Goal: Obtain resource: Obtain resource

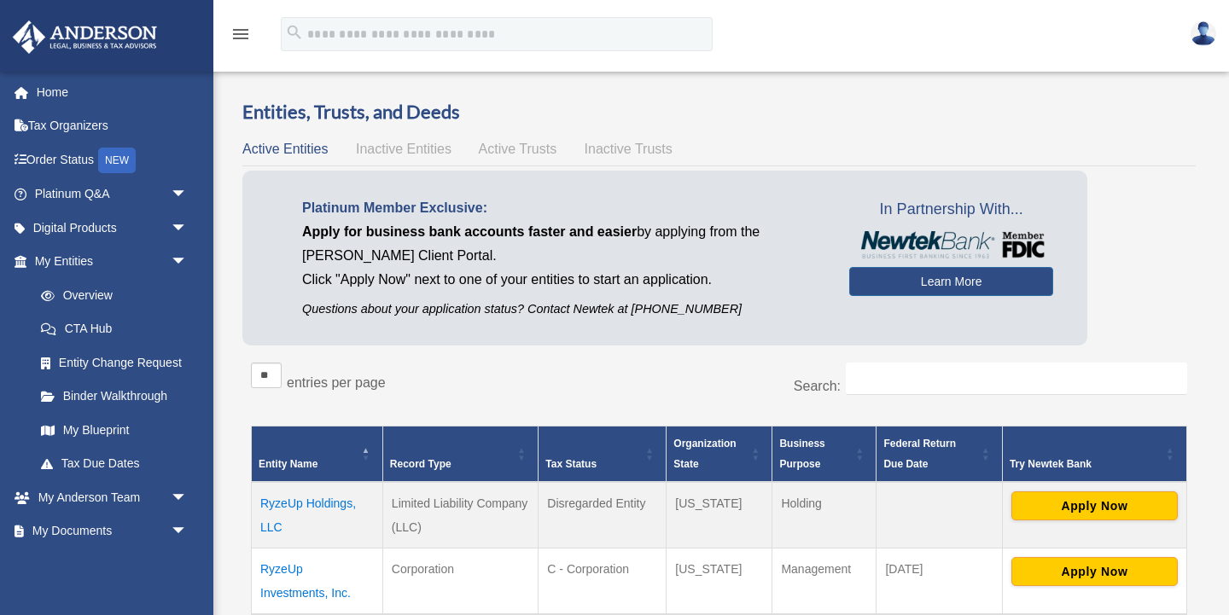
click at [298, 499] on td "RyzeUp Holdings, LLC" at bounding box center [317, 515] width 131 height 67
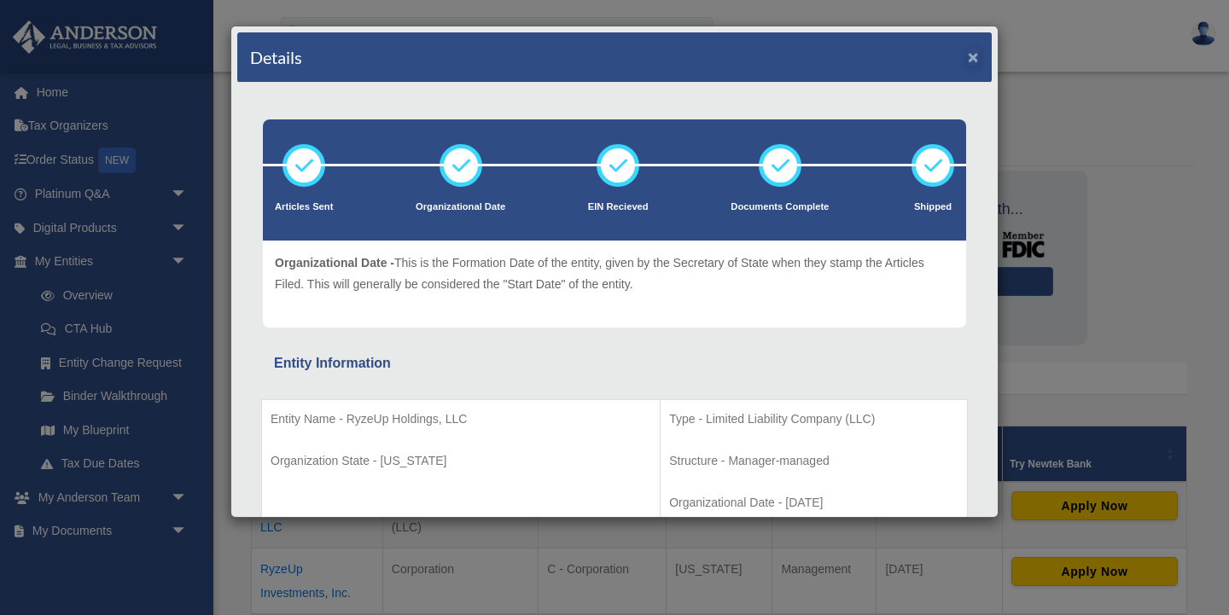
click at [974, 54] on button "×" at bounding box center [973, 57] width 11 height 18
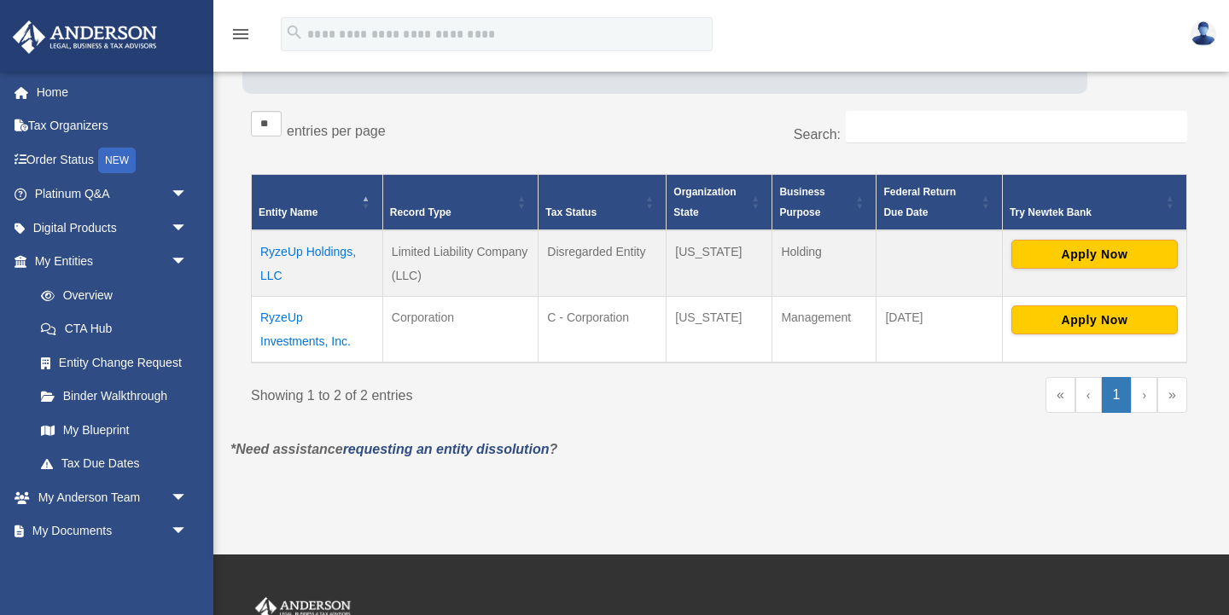
scroll to position [260, 0]
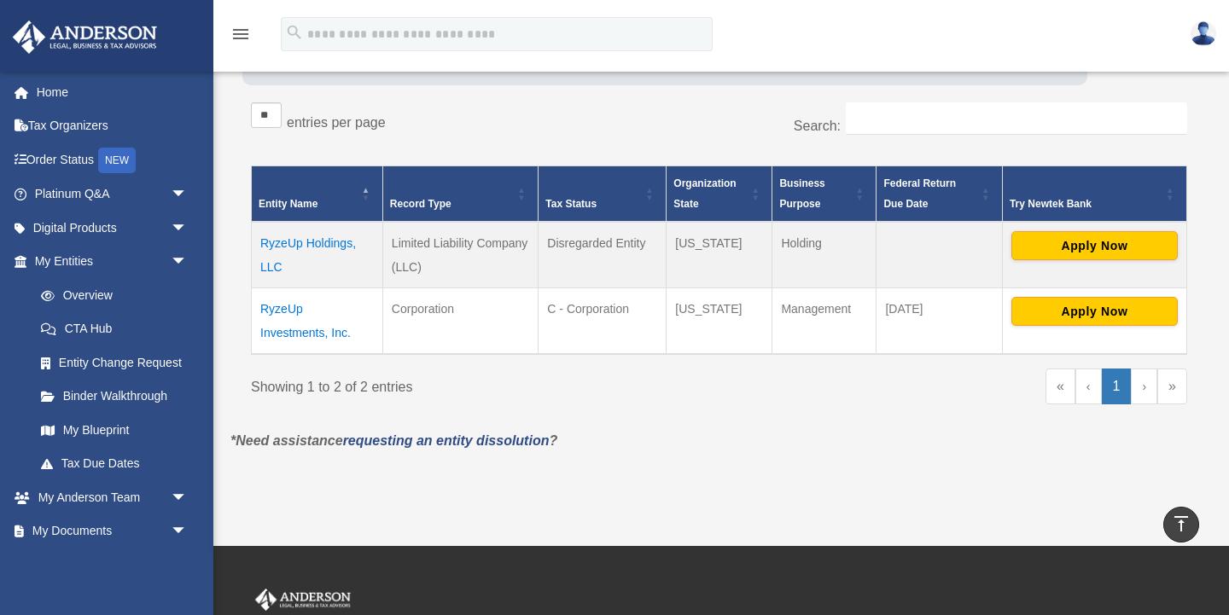
click at [314, 332] on td "RyzeUp Investments, Inc." at bounding box center [317, 321] width 131 height 67
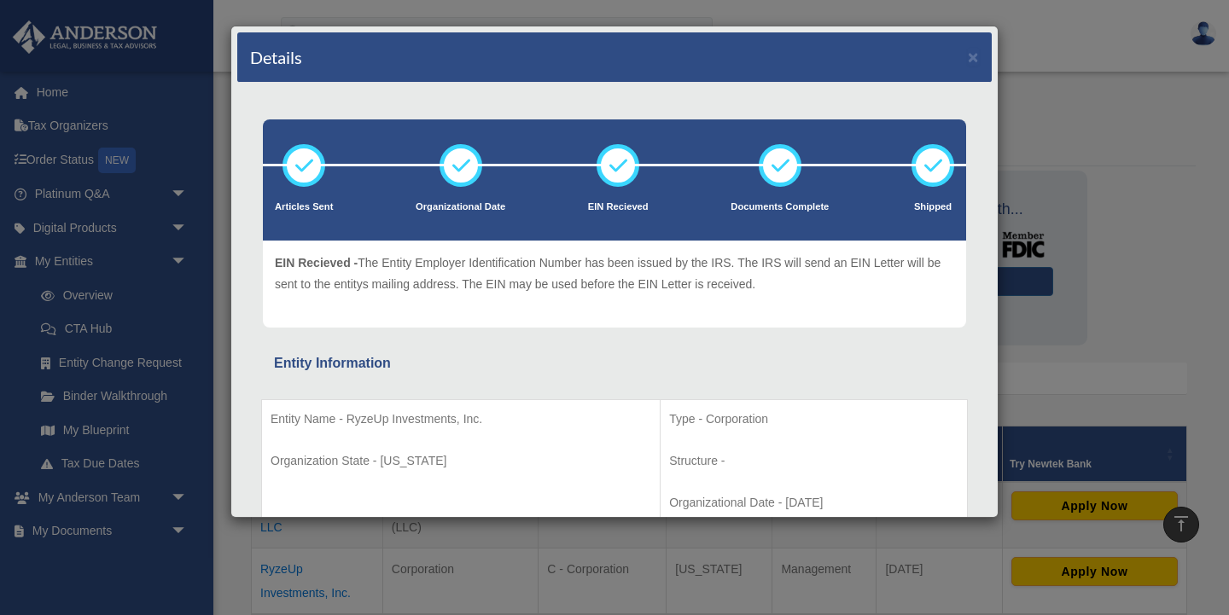
scroll to position [0, 0]
click at [972, 57] on button "×" at bounding box center [973, 57] width 11 height 18
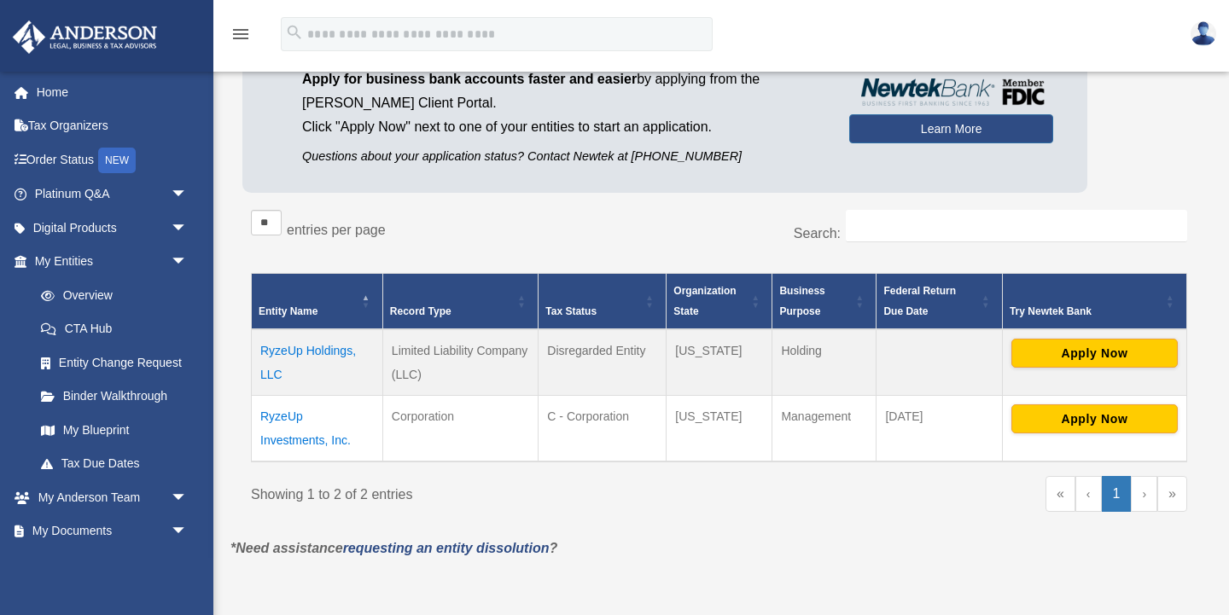
scroll to position [185, 0]
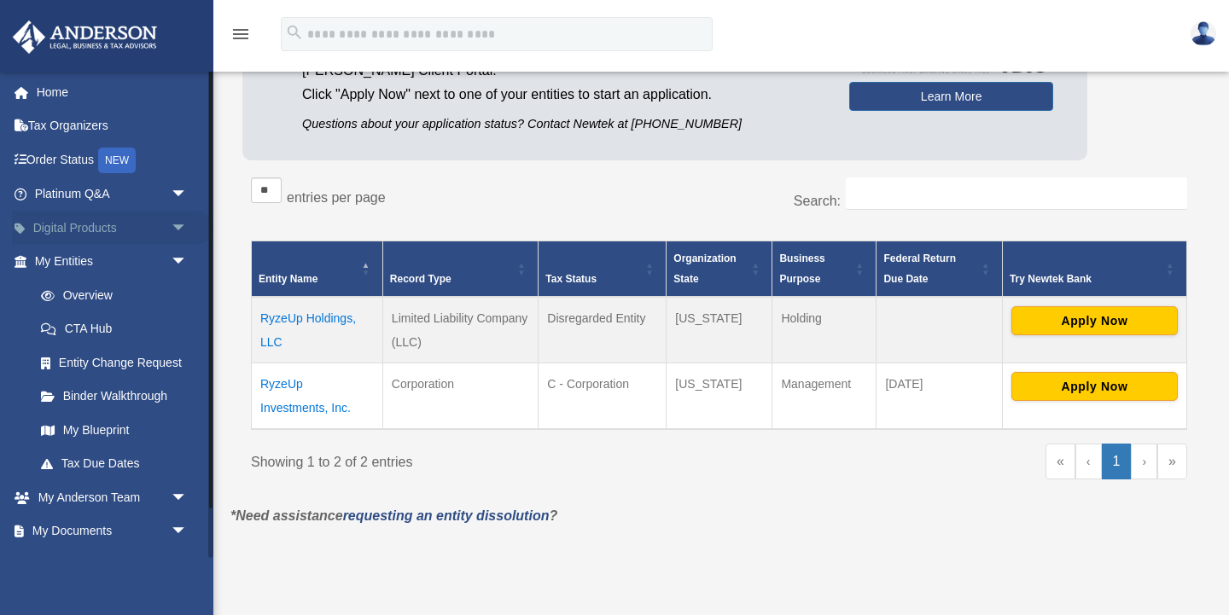
click at [173, 224] on span "arrow_drop_down" at bounding box center [188, 228] width 34 height 35
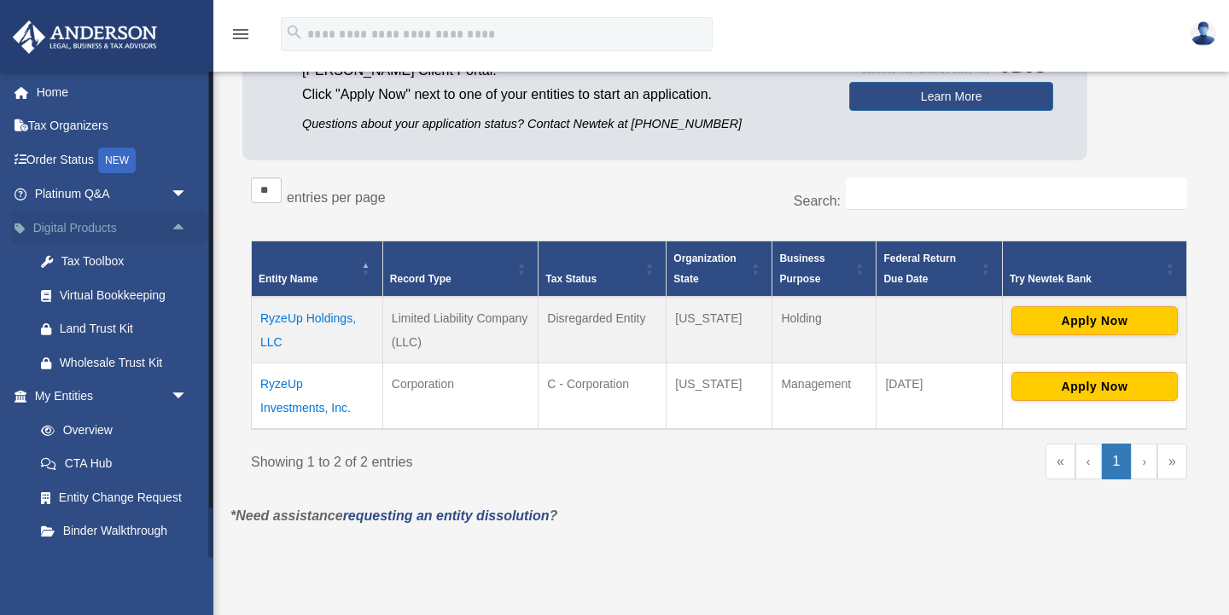
click at [178, 224] on span "arrow_drop_up" at bounding box center [188, 228] width 34 height 35
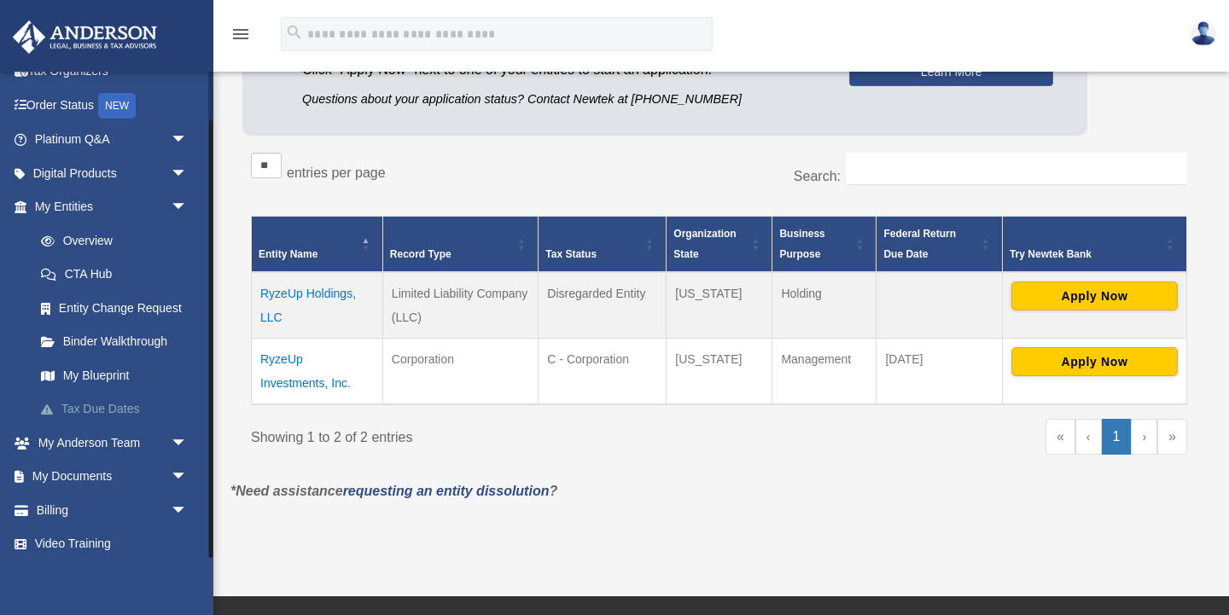
scroll to position [212, 0]
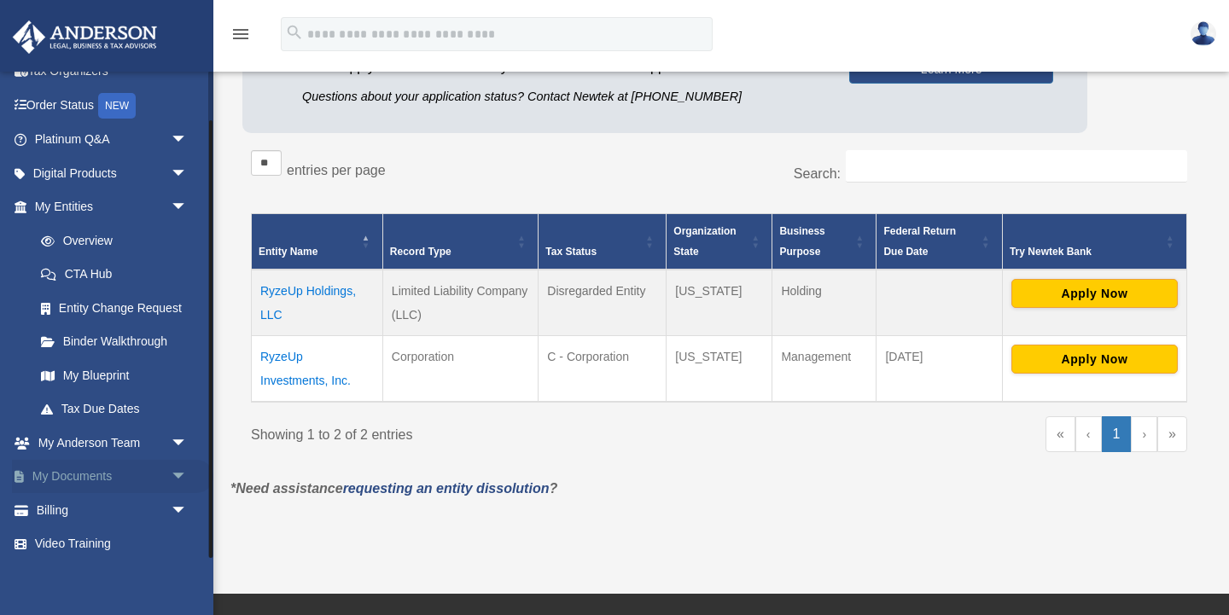
click at [175, 468] on span "arrow_drop_down" at bounding box center [188, 477] width 34 height 35
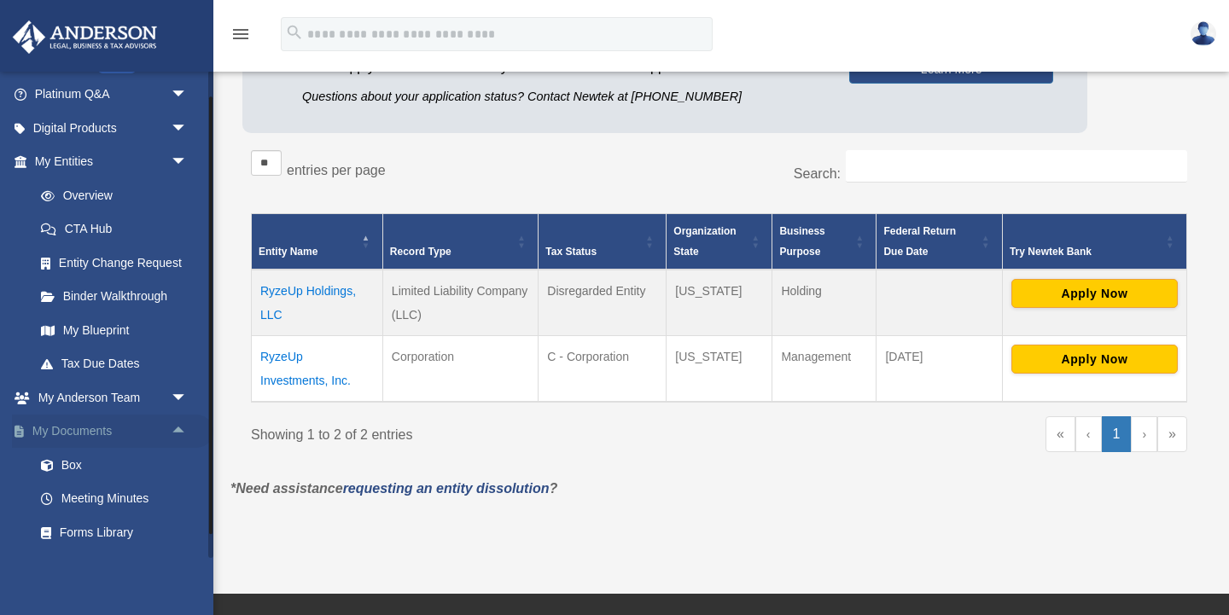
scroll to position [98, 0]
click at [73, 458] on link "Box" at bounding box center [118, 467] width 189 height 34
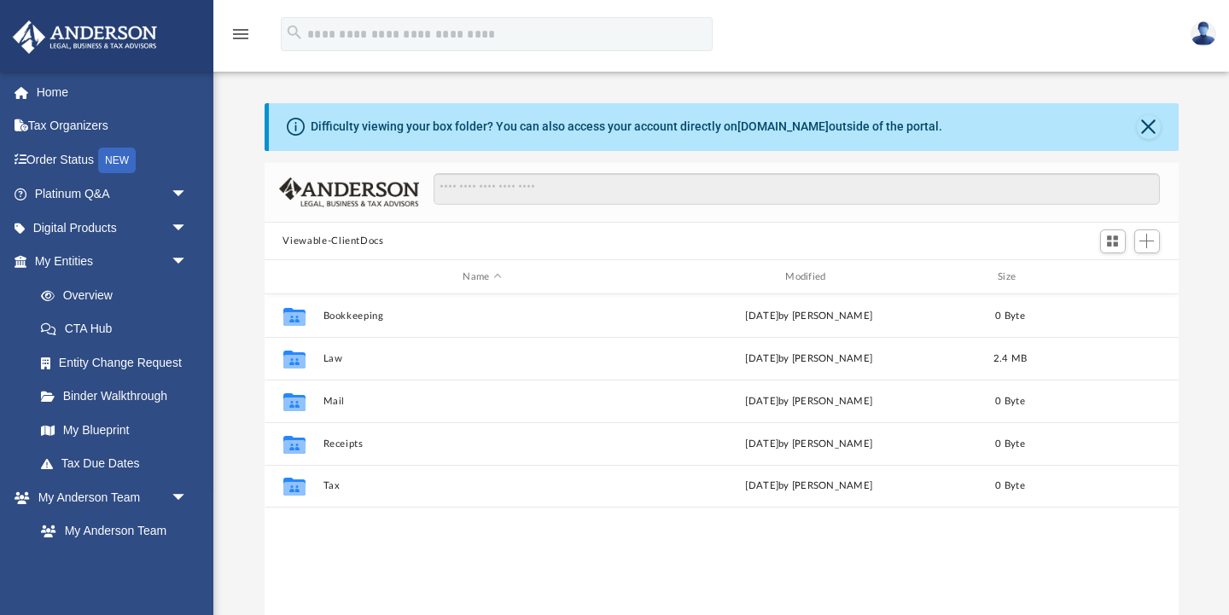
scroll to position [388, 914]
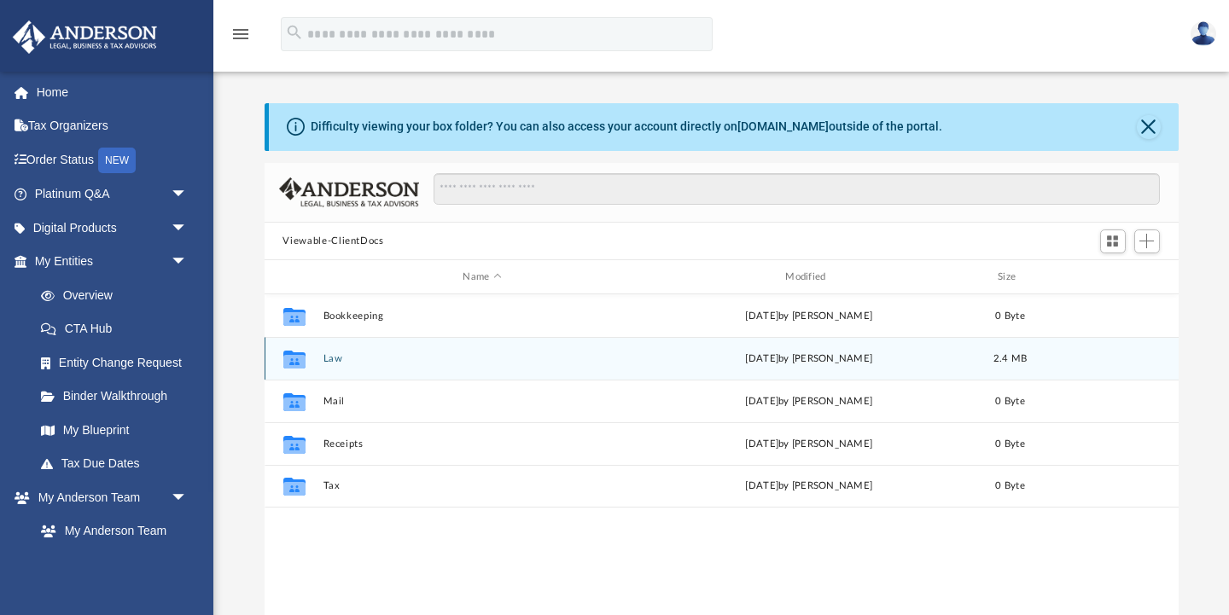
click at [334, 361] on button "Law" at bounding box center [482, 358] width 319 height 11
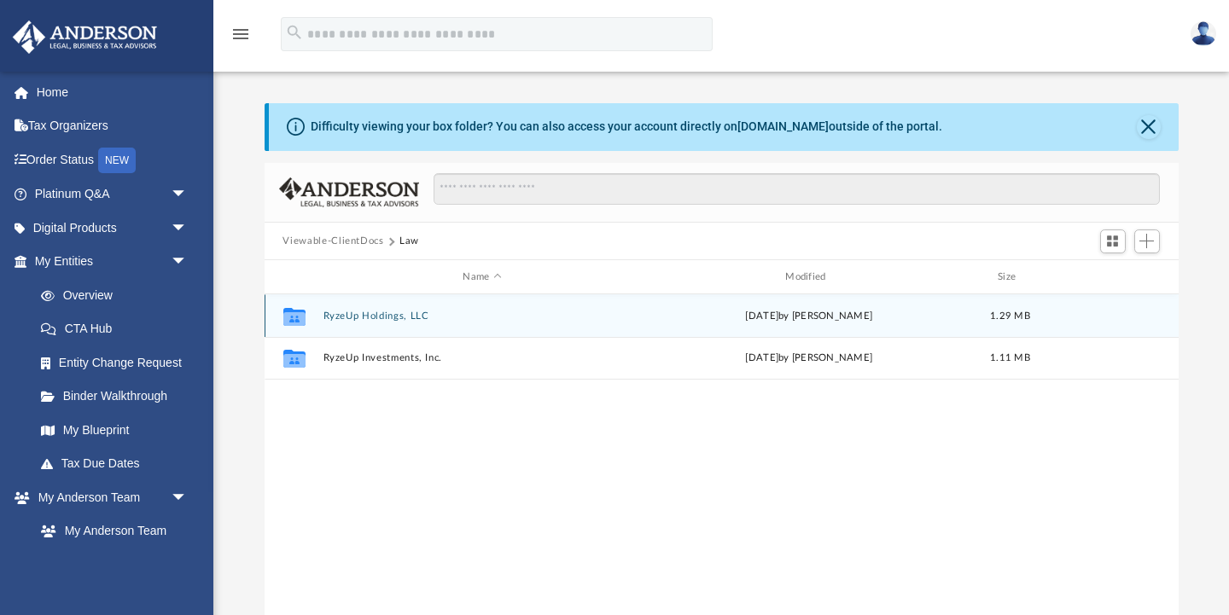
click at [374, 313] on button "RyzeUp Holdings, LLC" at bounding box center [482, 316] width 319 height 11
click at [347, 316] on button "Initial Docs" at bounding box center [482, 316] width 319 height 11
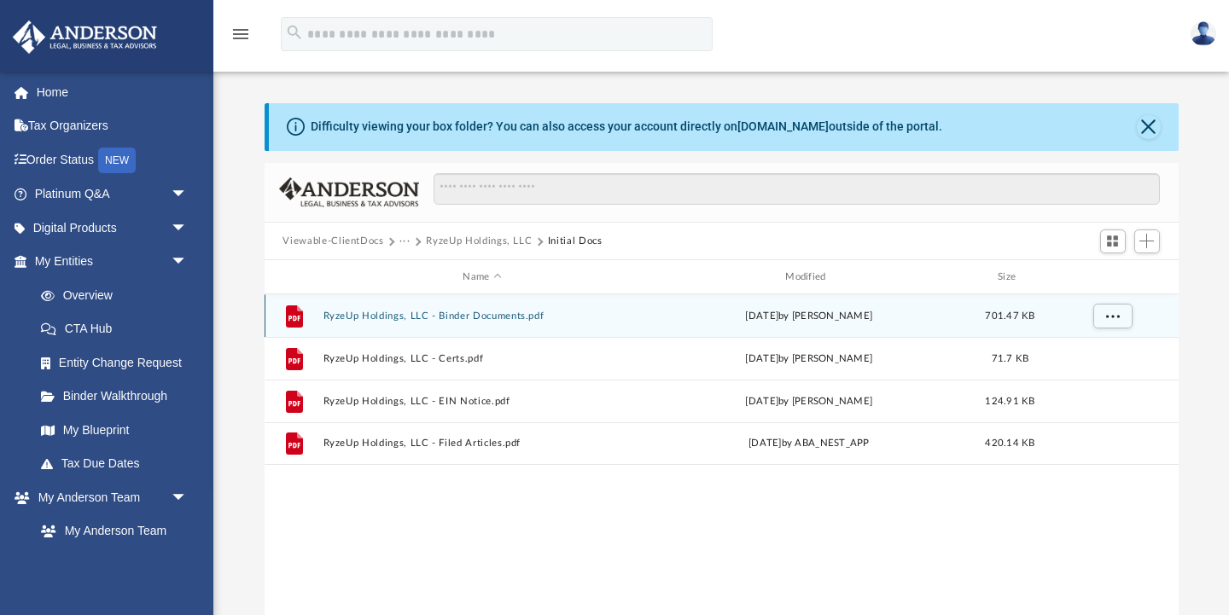
click at [453, 317] on button "RyzeUp Holdings, LLC - Binder Documents.pdf" at bounding box center [482, 316] width 319 height 11
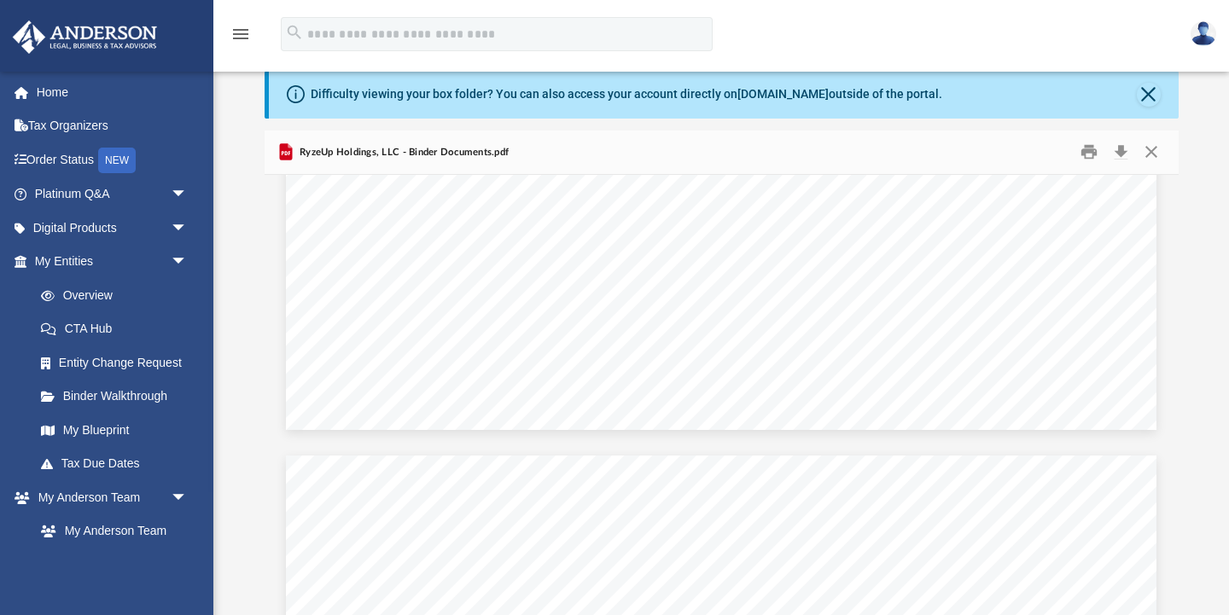
scroll to position [67606, 0]
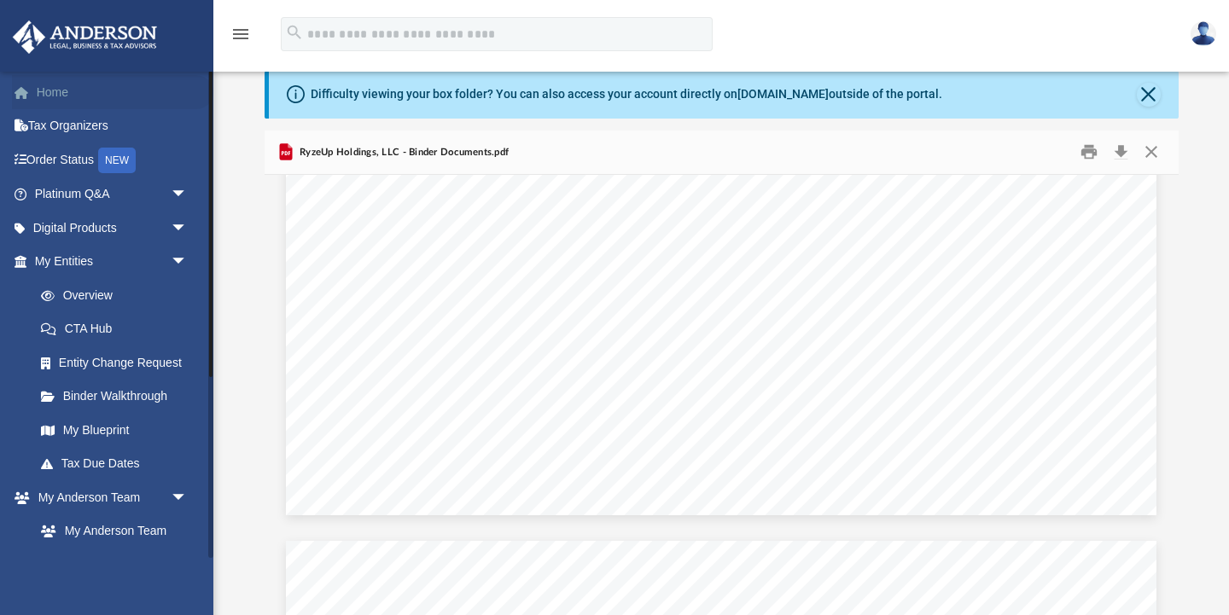
click at [49, 89] on link "Home" at bounding box center [112, 92] width 201 height 34
